Goal: Transaction & Acquisition: Purchase product/service

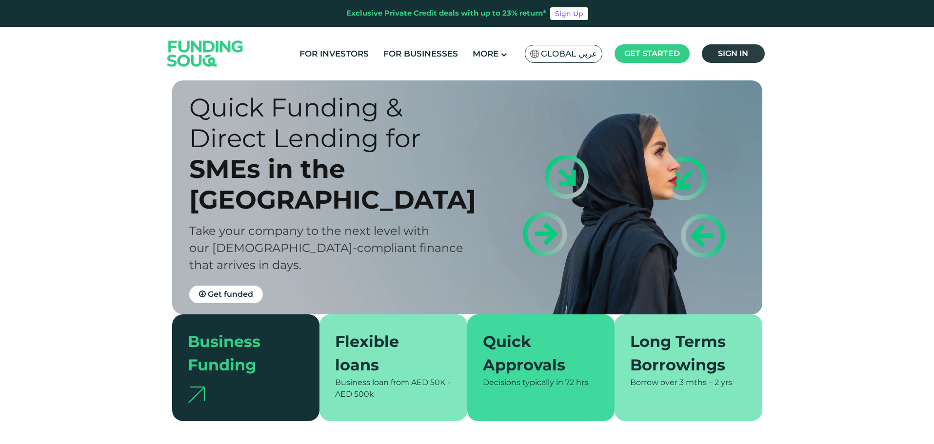
click at [739, 53] on span "Sign in" at bounding box center [733, 53] width 30 height 9
click at [739, 56] on span "Sign in" at bounding box center [733, 53] width 30 height 9
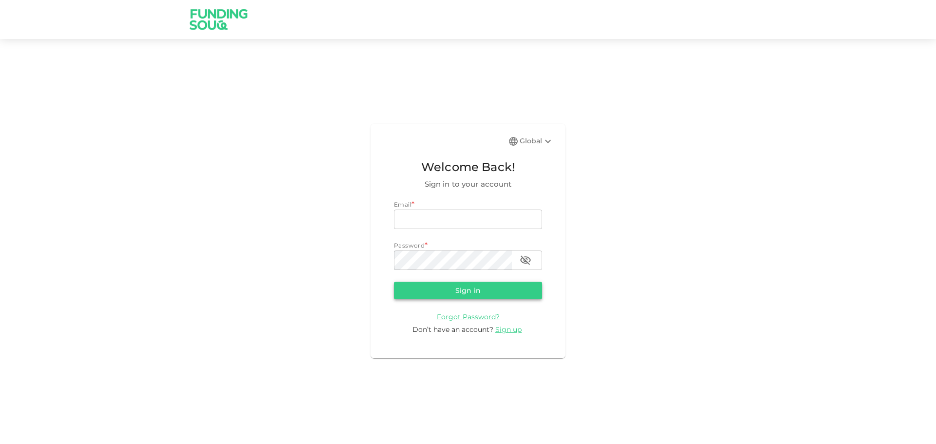
type input "Aasik.mmm@gmail.com"
click at [459, 297] on button "Sign in" at bounding box center [468, 291] width 148 height 18
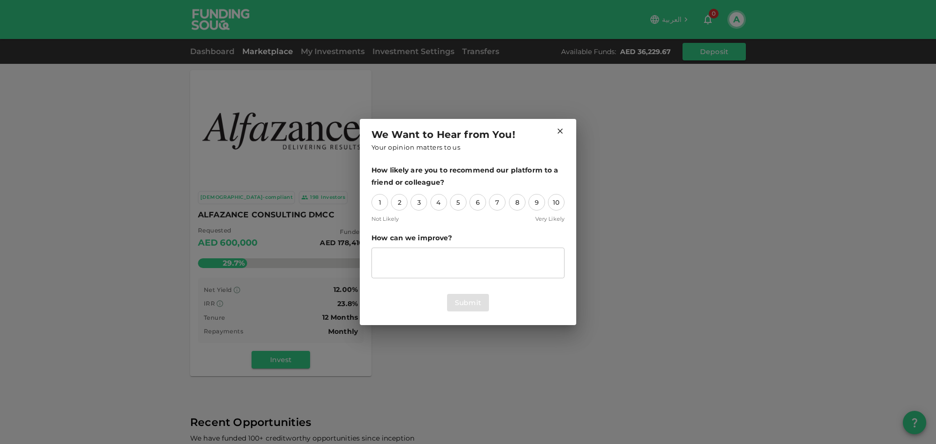
click at [561, 135] on icon at bounding box center [560, 131] width 9 height 9
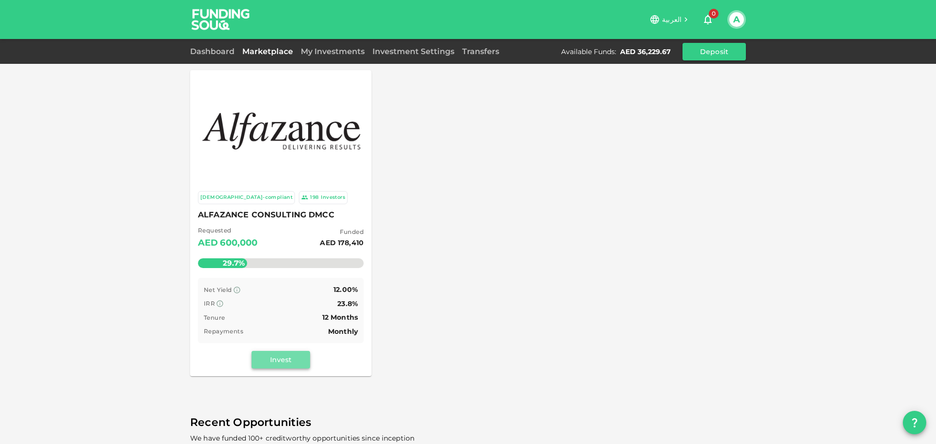
click at [290, 358] on button "Invest" at bounding box center [281, 360] width 59 height 18
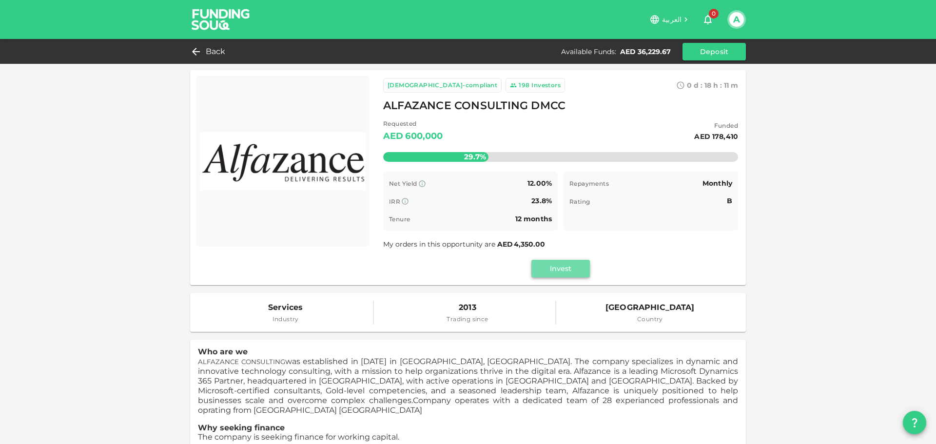
click at [565, 268] on button "Invest" at bounding box center [561, 269] width 59 height 18
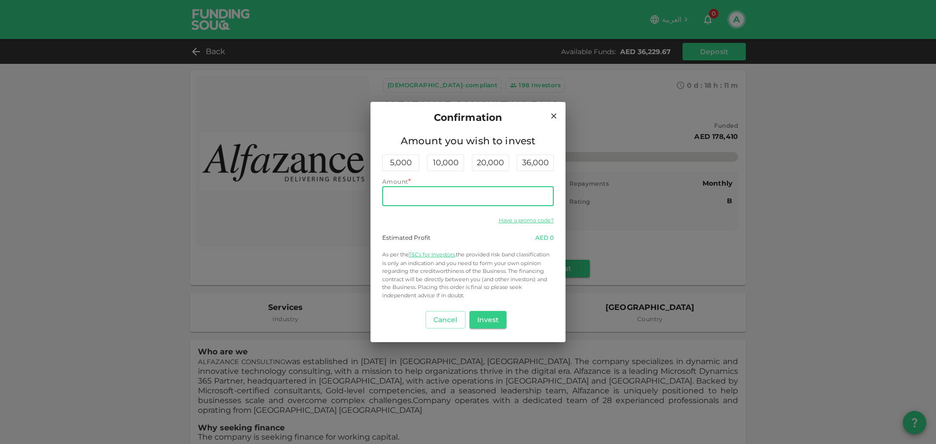
click at [433, 189] on input "Amount" at bounding box center [468, 197] width 172 height 20
type input "31,650"
click at [490, 324] on button "Invest" at bounding box center [489, 320] width 38 height 18
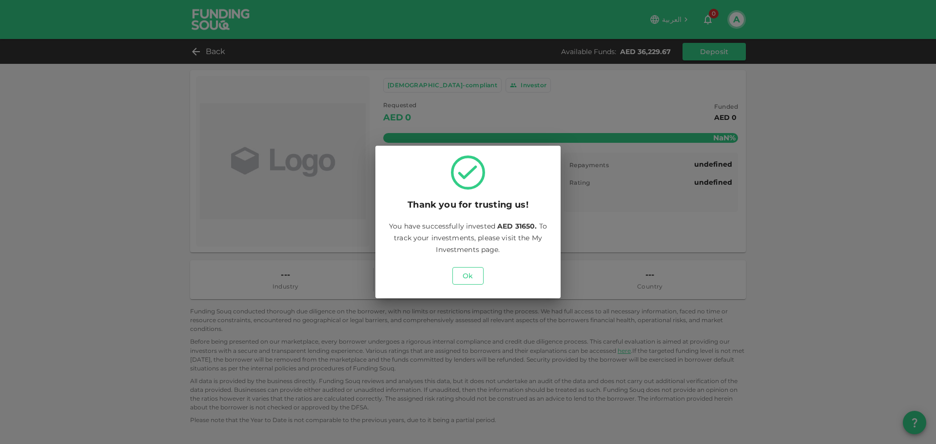
click at [462, 279] on button "Ok" at bounding box center [468, 276] width 31 height 18
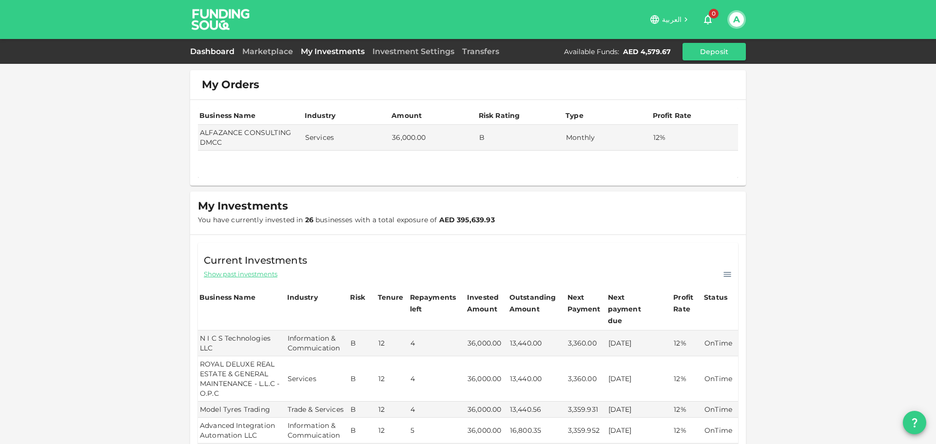
click at [223, 50] on link "Dashboard" at bounding box center [214, 51] width 48 height 9
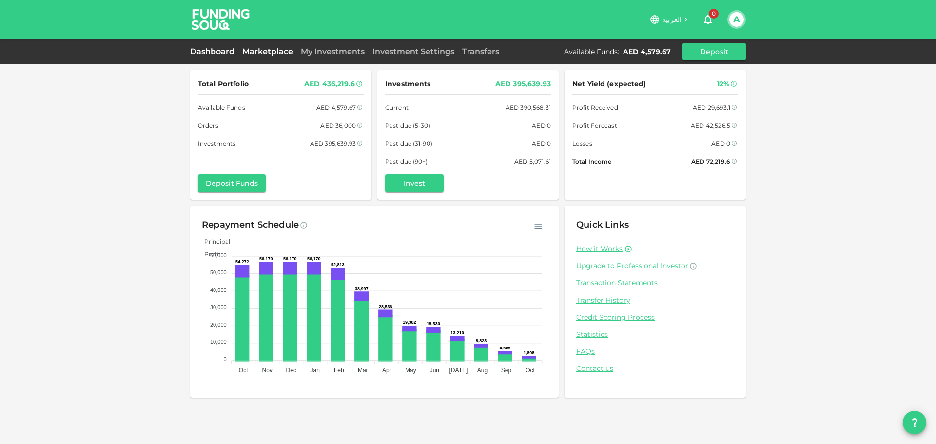
click at [261, 51] on link "Marketplace" at bounding box center [268, 51] width 59 height 9
